Goal: Information Seeking & Learning: Learn about a topic

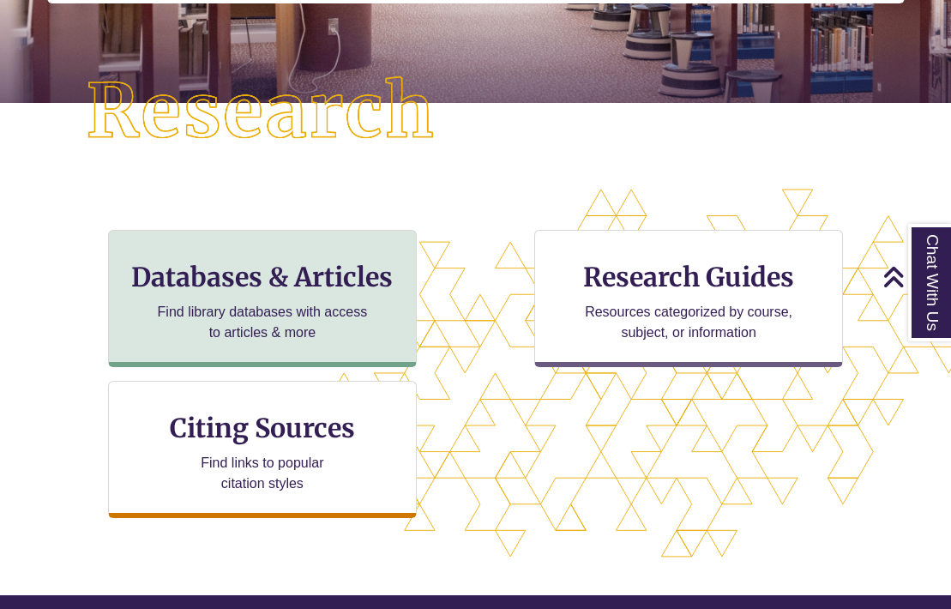
scroll to position [974, 951]
click at [264, 298] on div "Databases & Articles Find library databases with access to articles & more" at bounding box center [262, 298] width 309 height 137
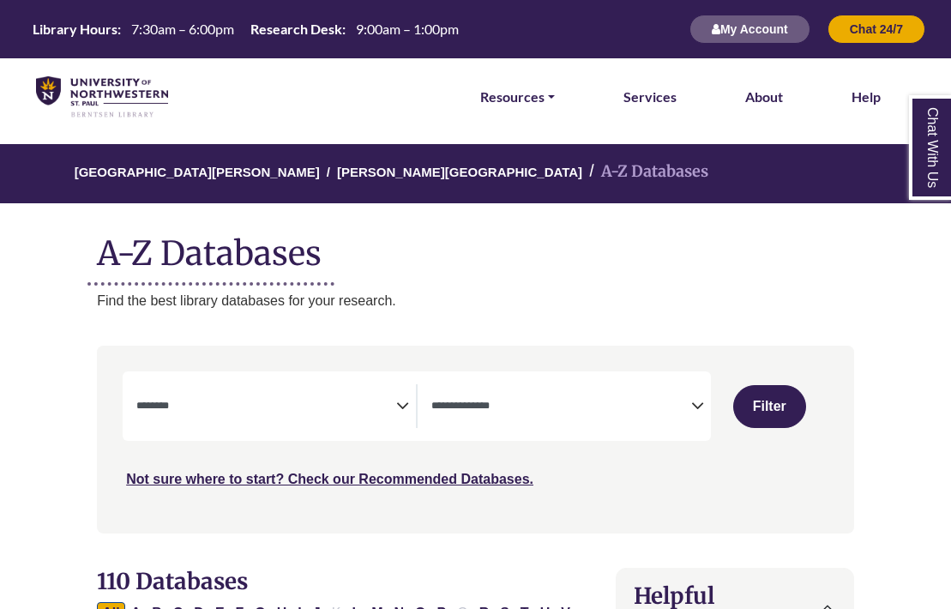
select select "Database Subject Filter"
select select "Database Types Filter"
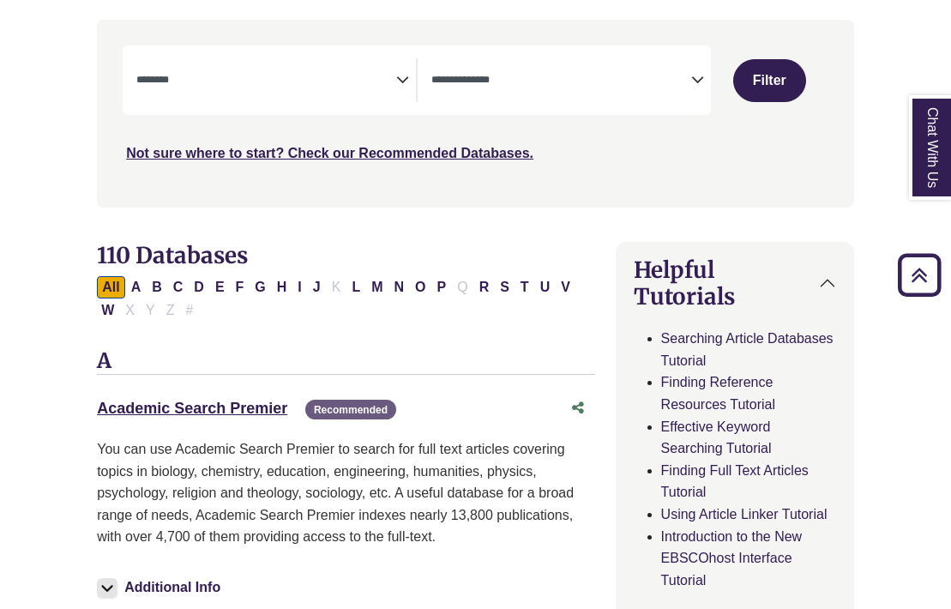
scroll to position [369, 0]
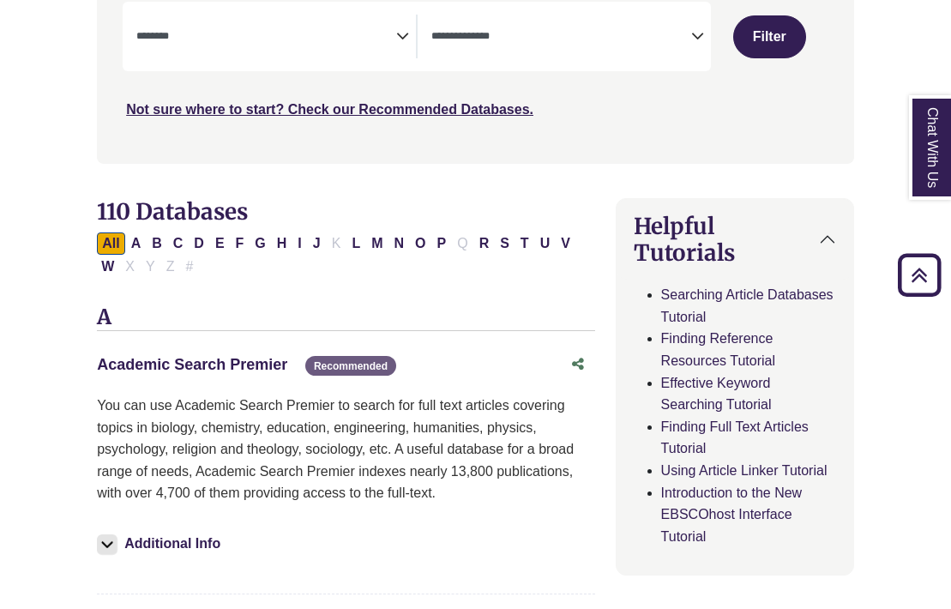
click at [243, 363] on link "Academic Search Premier This link opens in a new window" at bounding box center [192, 364] width 190 height 17
